Goal: Information Seeking & Learning: Check status

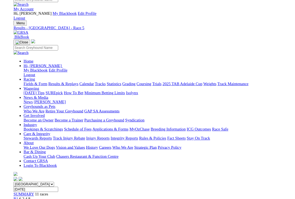
scroll to position [32, 0]
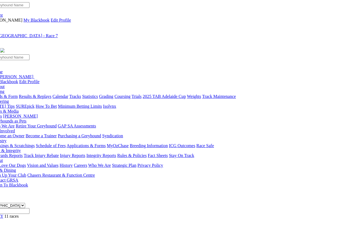
scroll to position [0, 21]
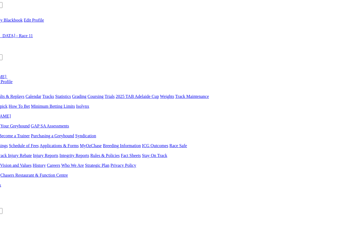
scroll to position [0, 50]
